Goal: Task Accomplishment & Management: Manage account settings

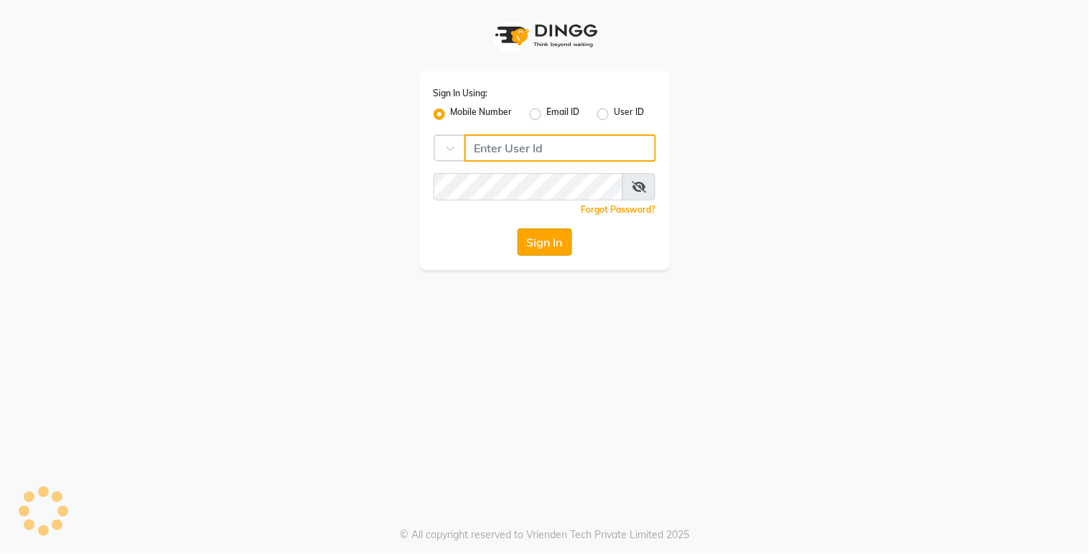
type input "9270199949"
click at [524, 244] on button "Sign In" at bounding box center [545, 241] width 55 height 27
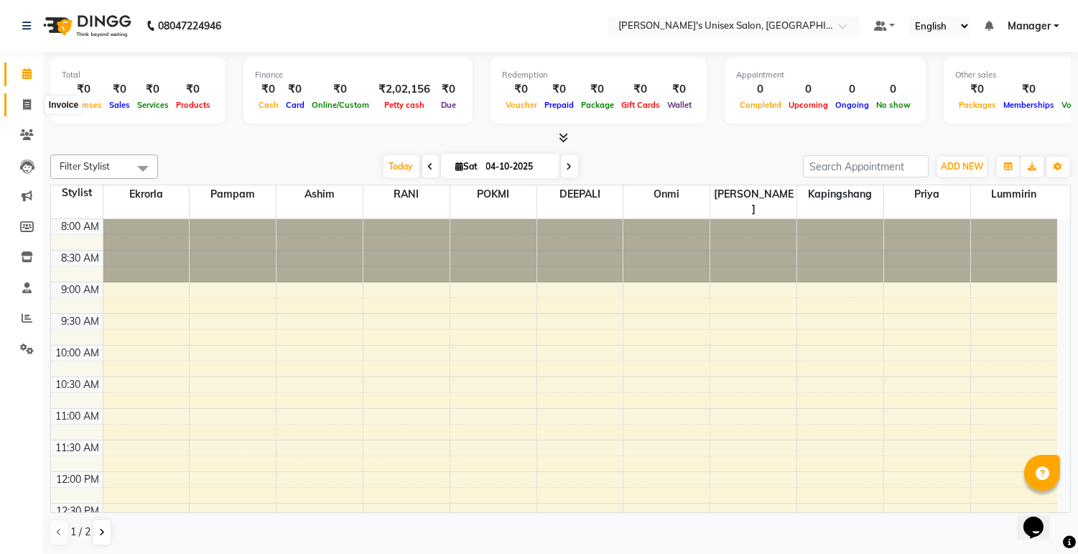
click at [29, 109] on icon at bounding box center [27, 104] width 8 height 11
select select "service"
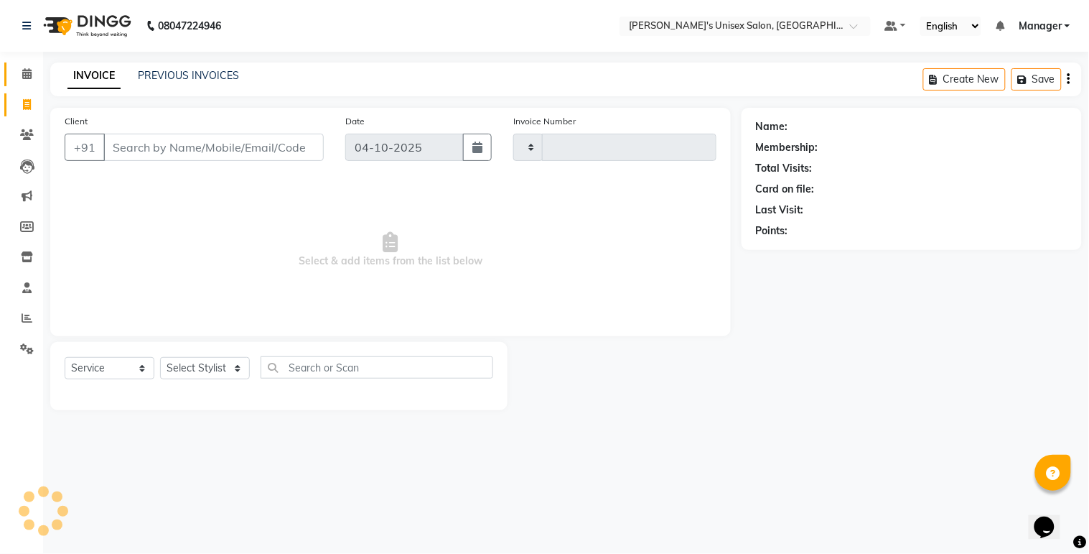
click at [24, 84] on link "Calendar" at bounding box center [21, 74] width 34 height 24
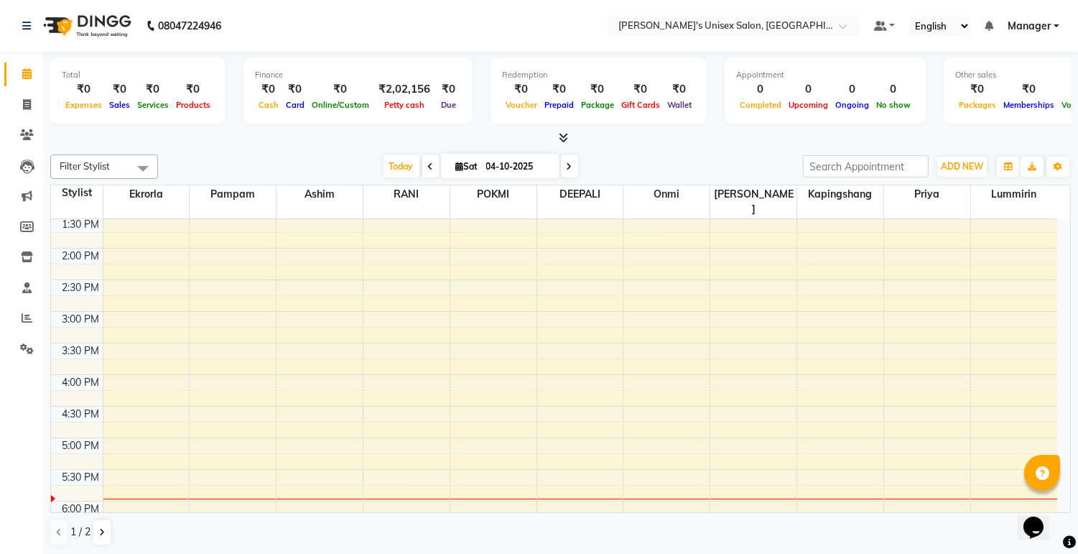
scroll to position [261, 0]
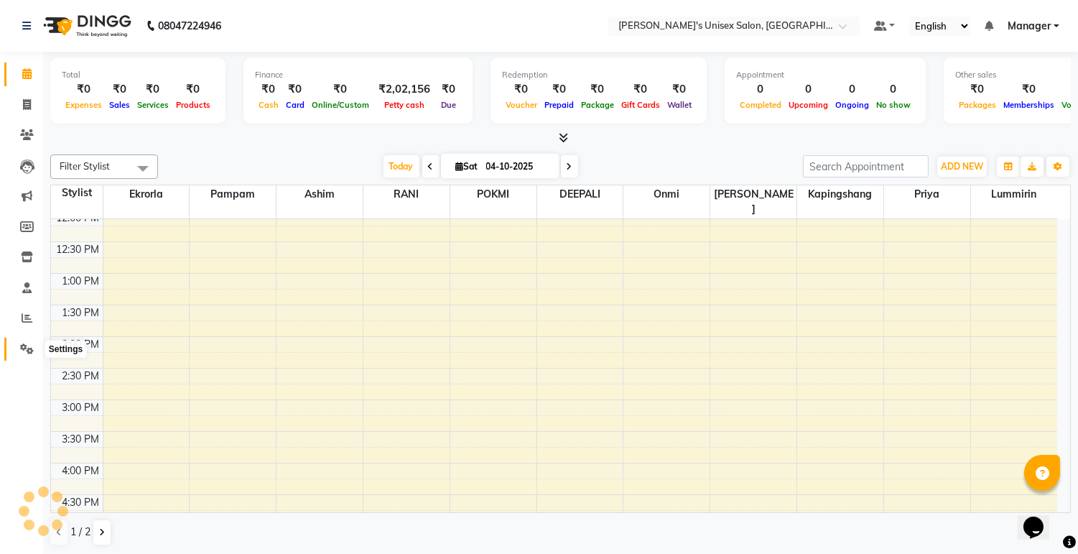
click at [32, 348] on icon at bounding box center [27, 348] width 14 height 11
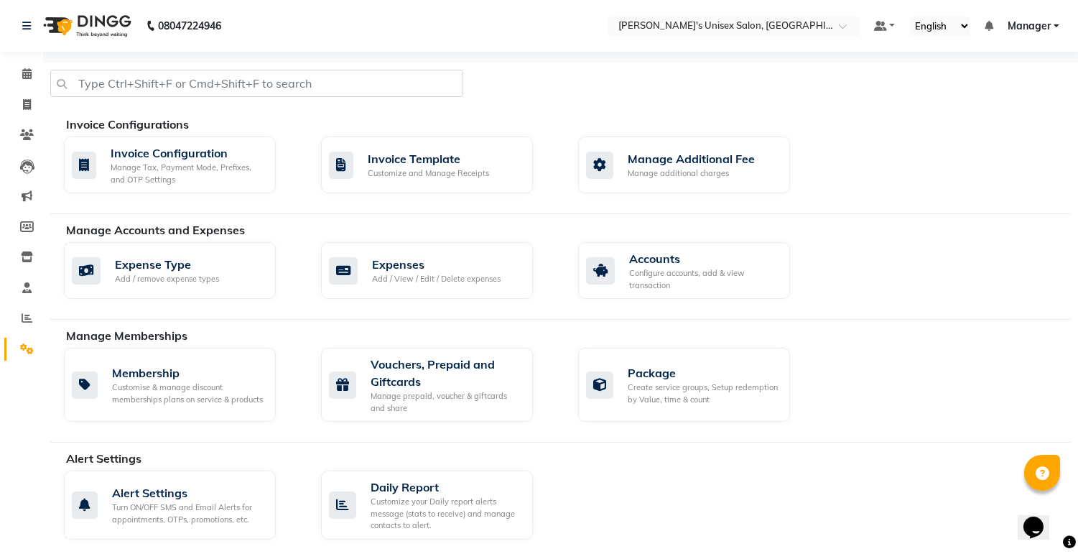
click at [32, 348] on icon at bounding box center [27, 348] width 14 height 11
click at [32, 81] on span at bounding box center [26, 74] width 25 height 17
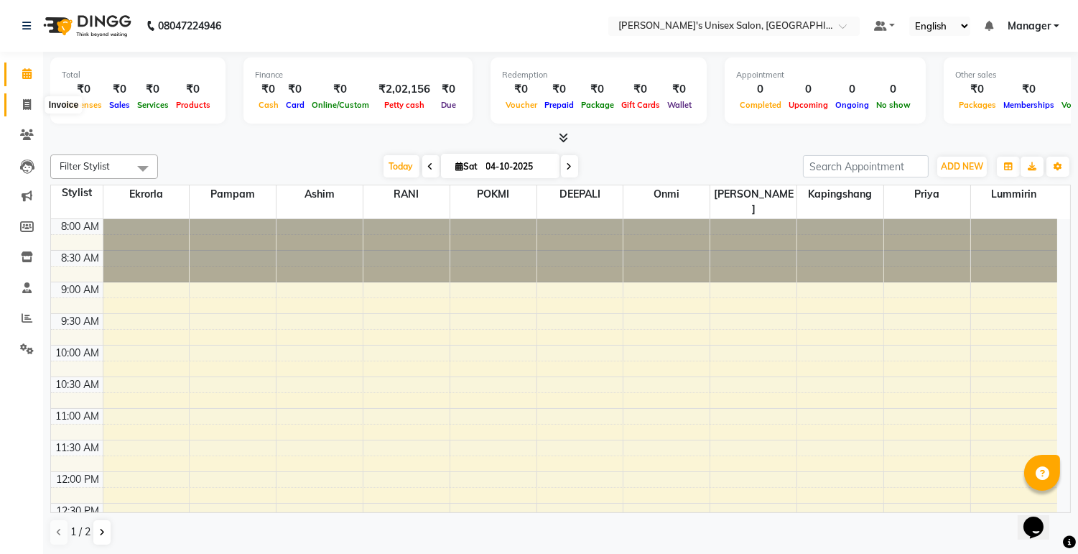
click at [17, 101] on span at bounding box center [26, 105] width 25 height 17
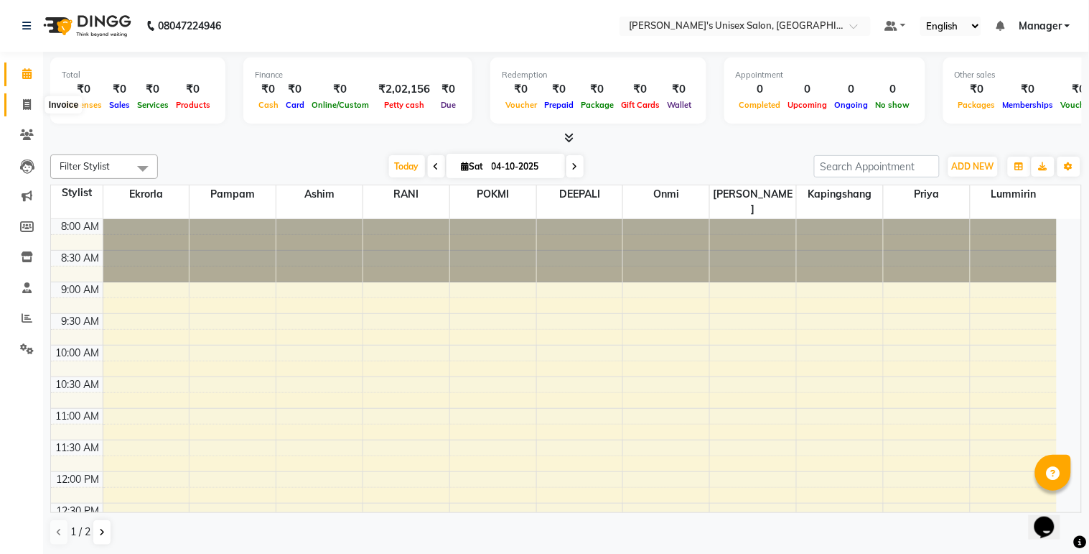
select select "service"
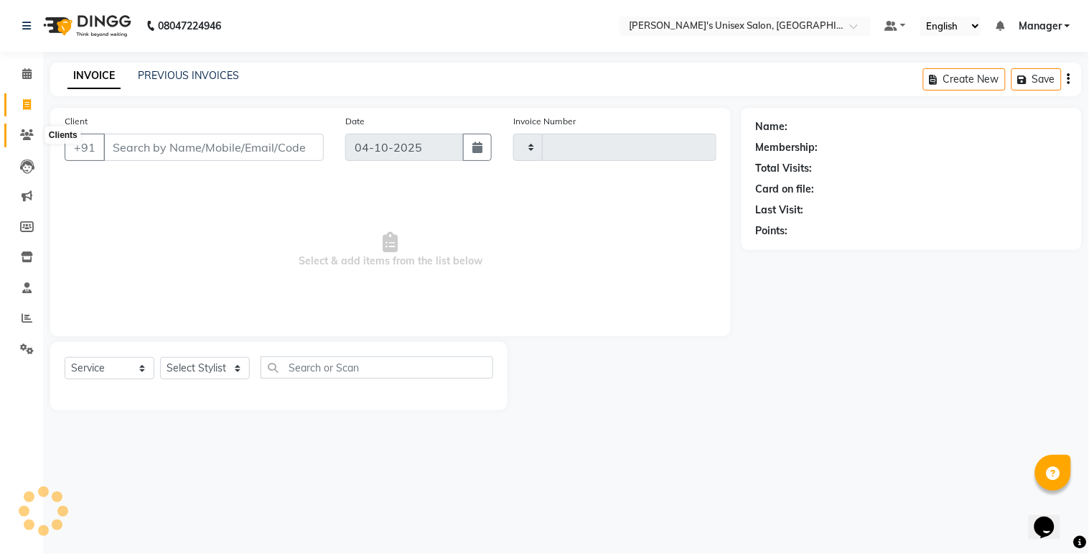
type input "0642"
select select "8273"
click at [29, 134] on icon at bounding box center [27, 134] width 14 height 11
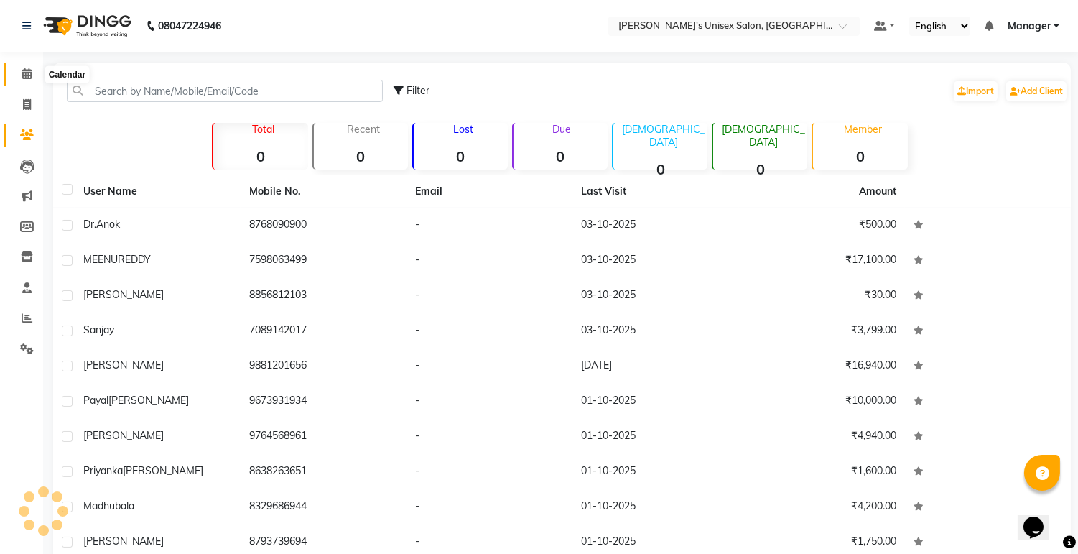
click at [31, 68] on span at bounding box center [26, 74] width 25 height 17
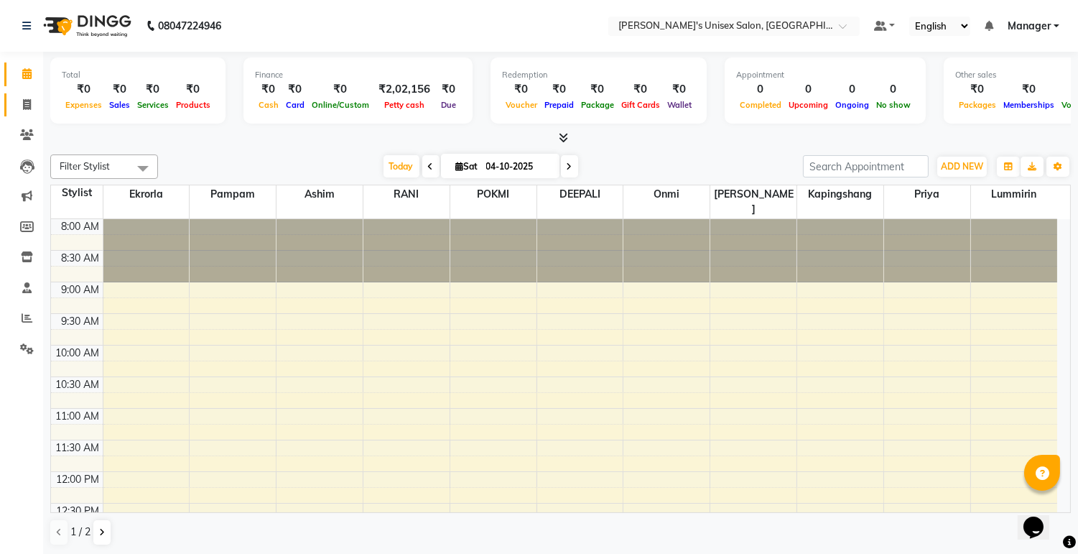
click at [19, 110] on span at bounding box center [26, 105] width 25 height 17
select select "8273"
select select "service"
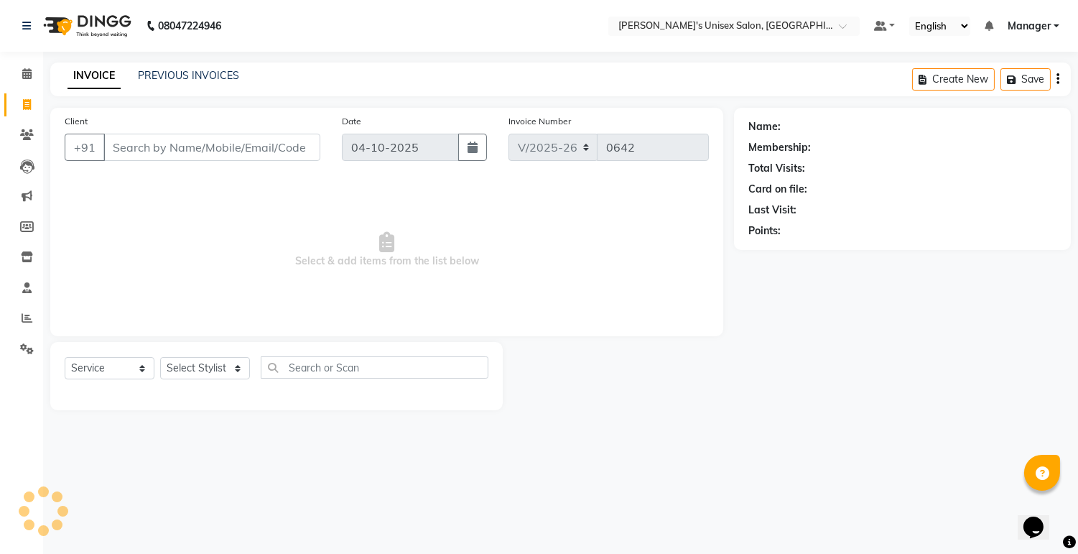
select select "79756"
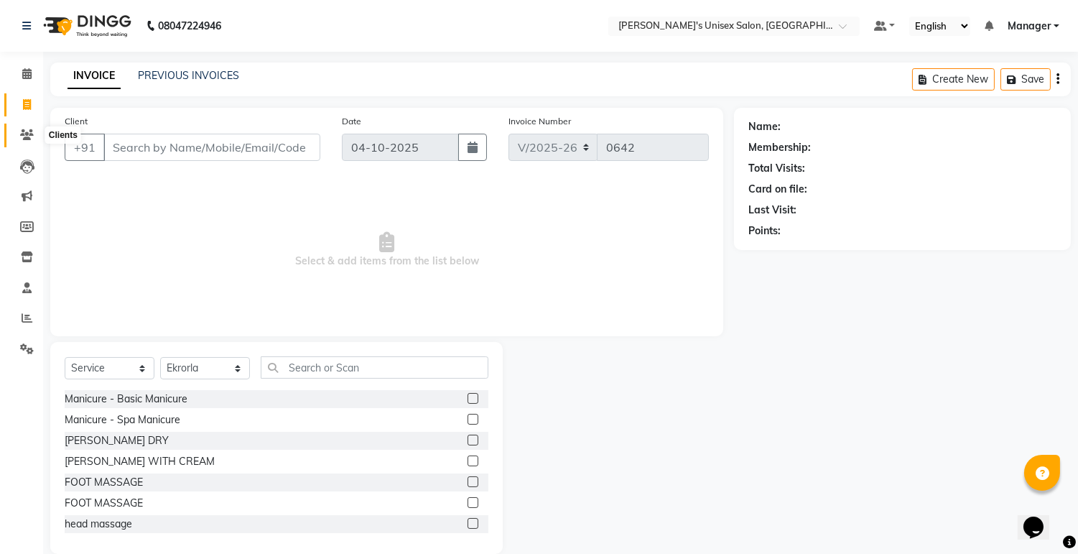
click at [24, 127] on span at bounding box center [26, 135] width 25 height 17
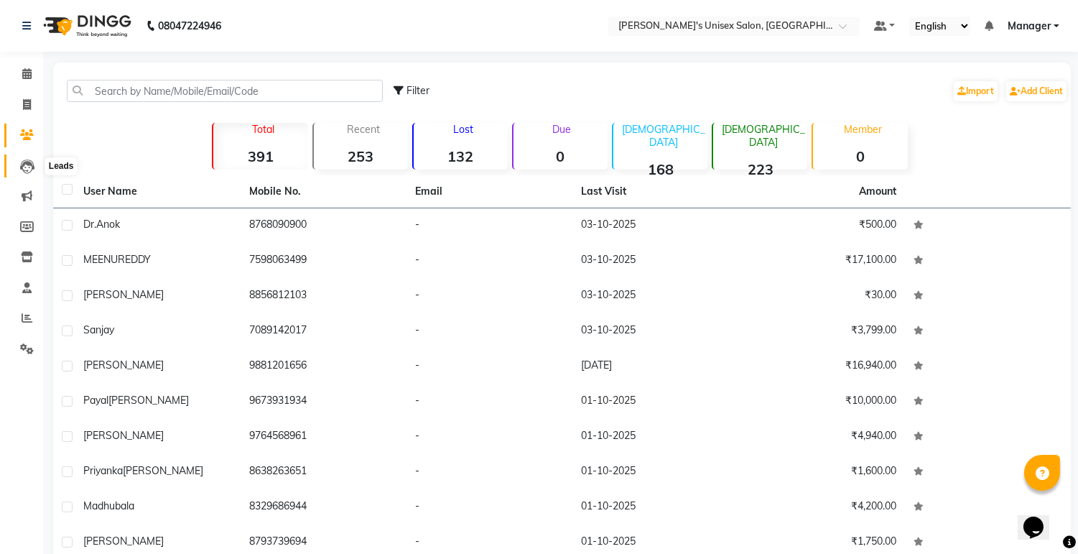
click at [24, 162] on icon at bounding box center [27, 166] width 14 height 14
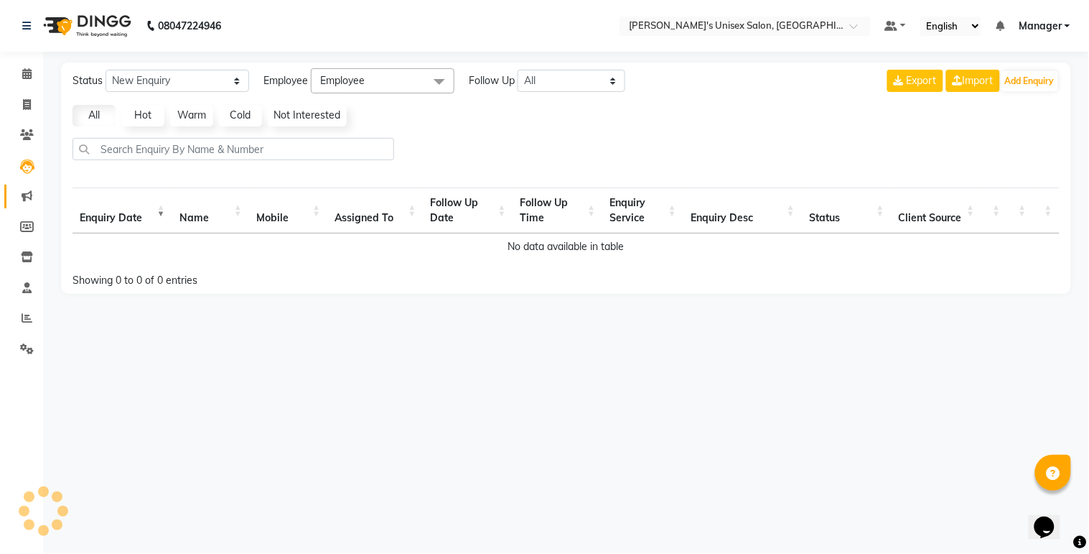
click at [24, 187] on link "Marketing" at bounding box center [21, 197] width 34 height 24
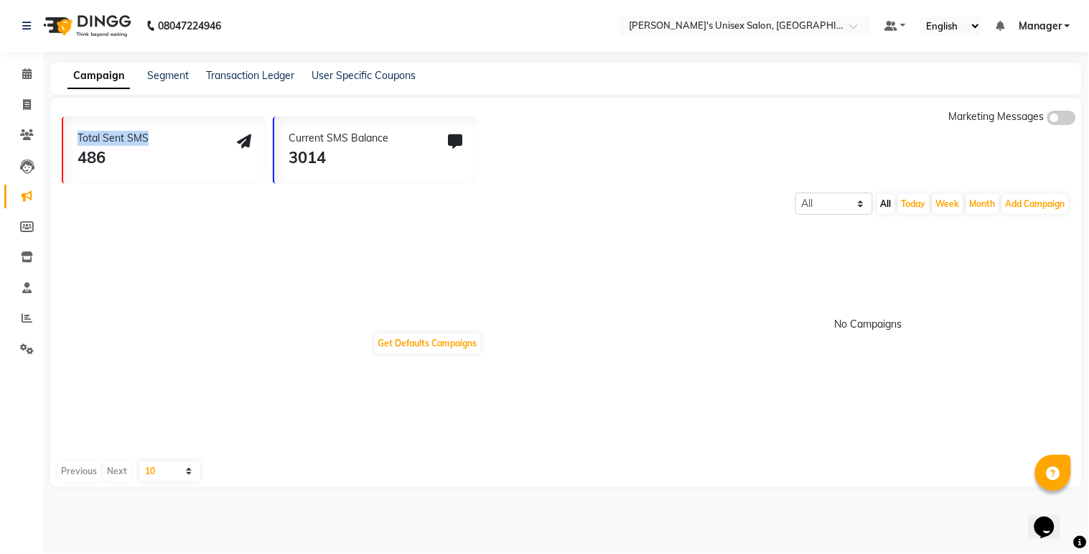
drag, startPoint x: 152, startPoint y: 133, endPoint x: 45, endPoint y: 138, distance: 107.1
click at [45, 138] on main "Campaign Segment Transaction Ledger User Specific Coupons Total Sent SMS 486 Cu…" at bounding box center [566, 285] width 1046 height 446
click at [97, 161] on div "486" at bounding box center [113, 158] width 71 height 24
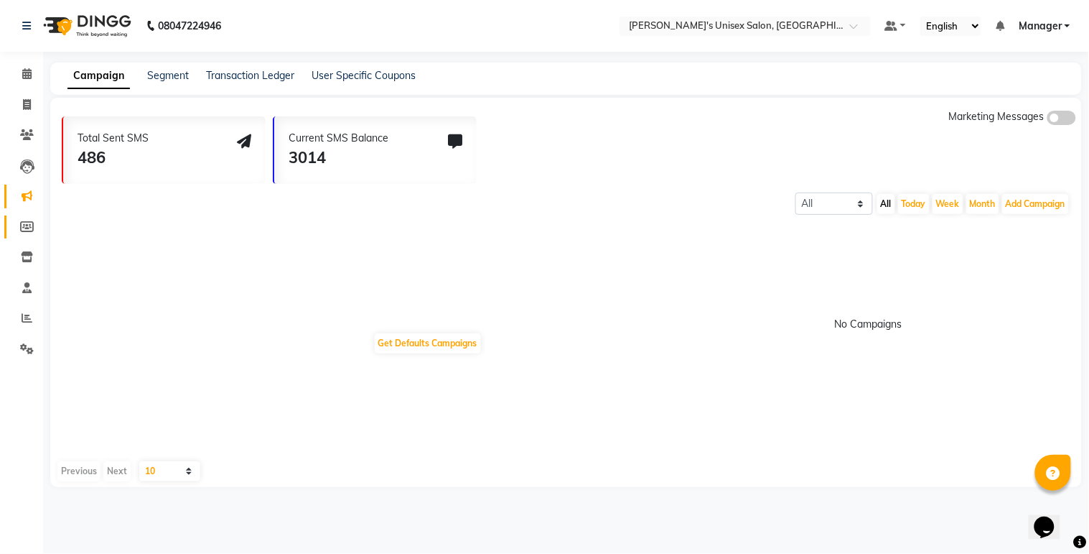
click at [24, 236] on link "Members" at bounding box center [21, 227] width 34 height 24
select select
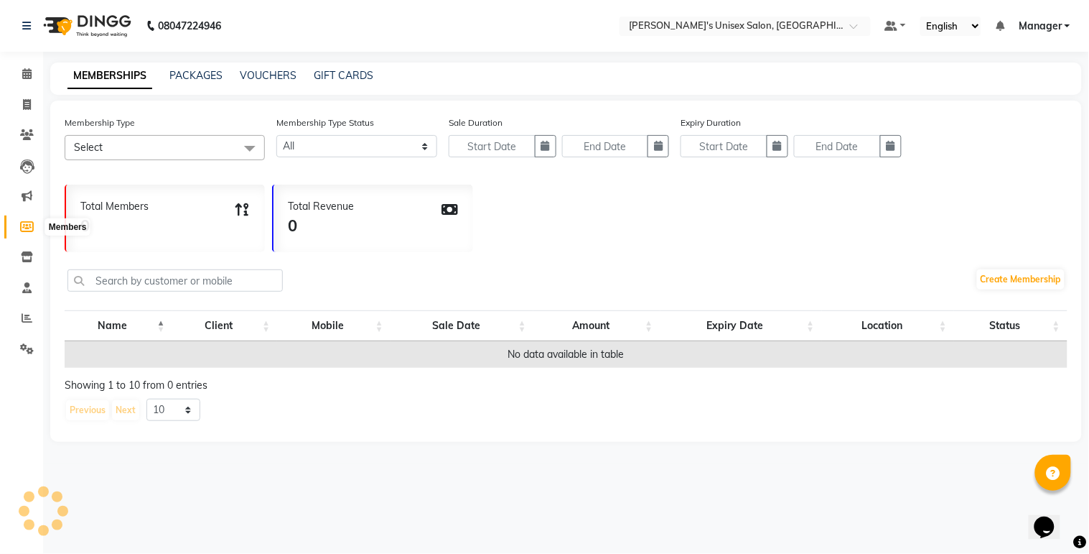
click at [24, 231] on icon at bounding box center [27, 226] width 14 height 11
click at [23, 67] on span at bounding box center [26, 74] width 25 height 17
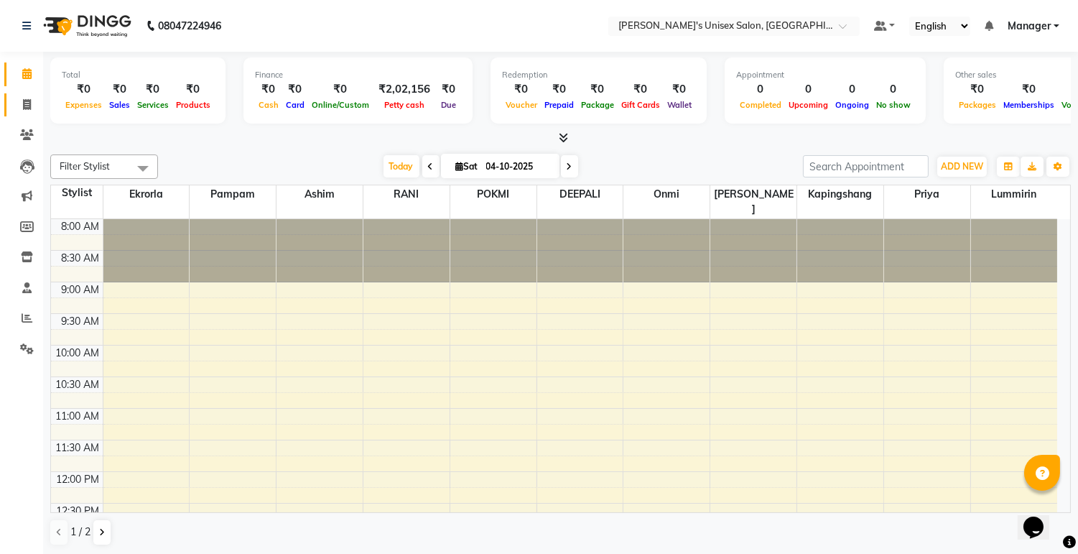
click at [22, 113] on link "Invoice" at bounding box center [21, 105] width 34 height 24
select select "service"
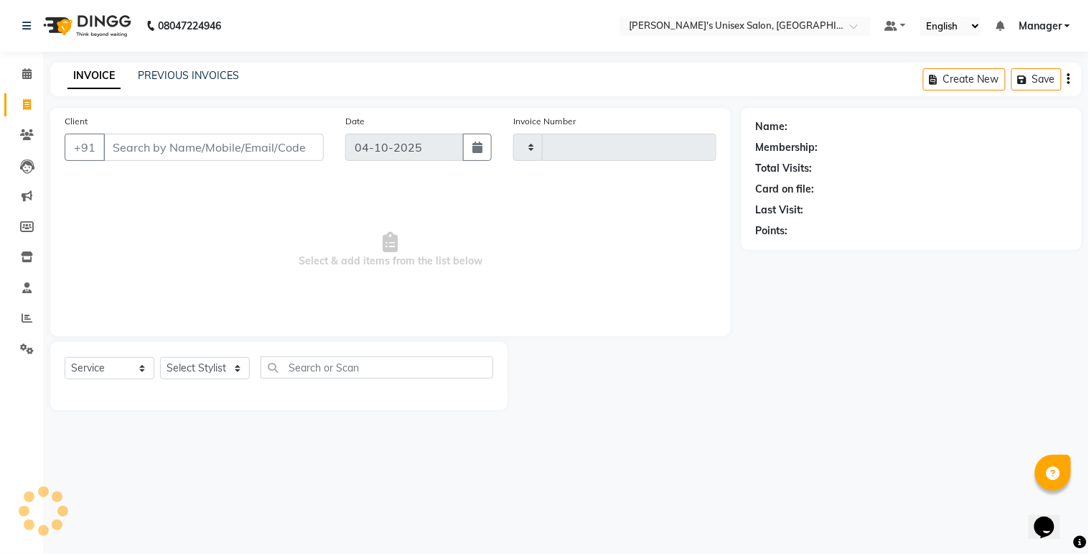
type input "0642"
select select "8273"
click at [24, 146] on link "Clients" at bounding box center [21, 136] width 34 height 24
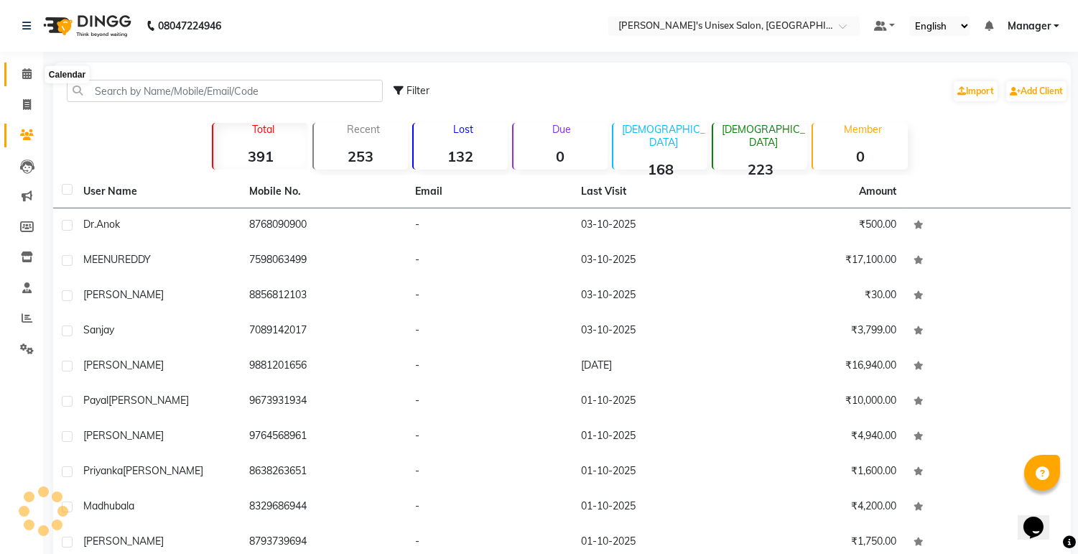
click at [23, 81] on span at bounding box center [26, 74] width 25 height 17
